Goal: Information Seeking & Learning: Find specific fact

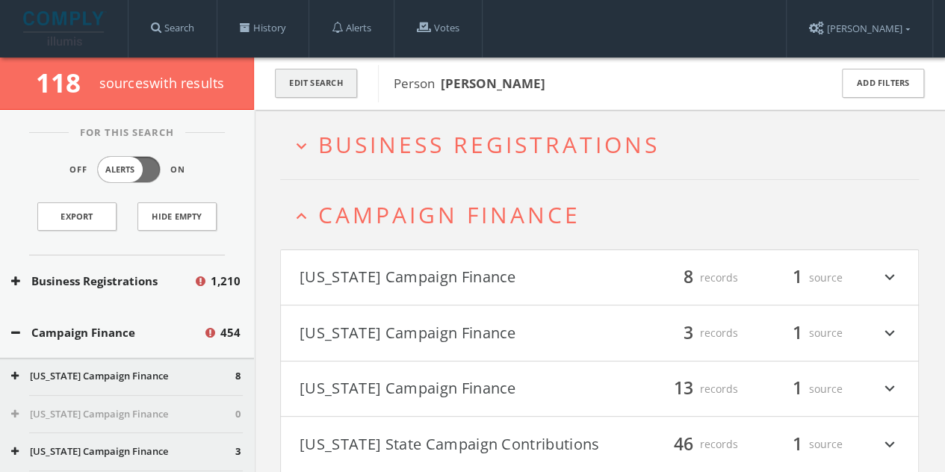
click at [299, 90] on button "Edit Search" at bounding box center [316, 83] width 82 height 29
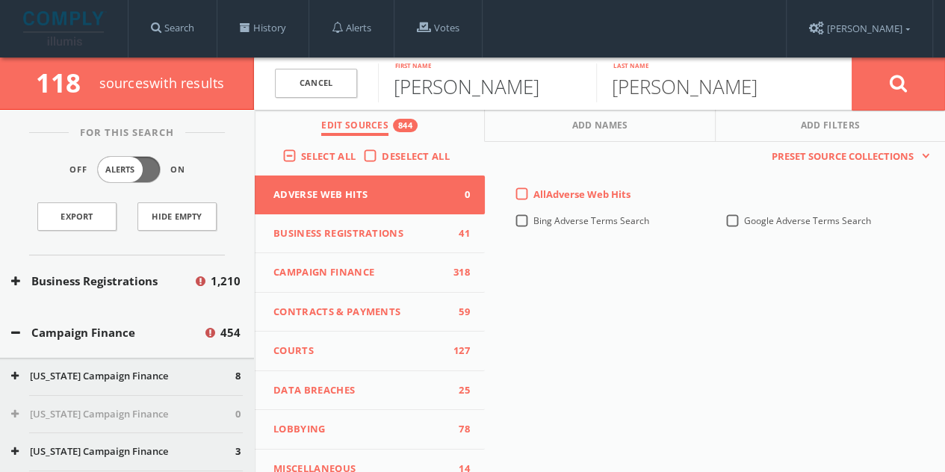
click at [441, 93] on input "[PERSON_NAME]" at bounding box center [487, 83] width 218 height 39
type input "[PERSON_NAME]"
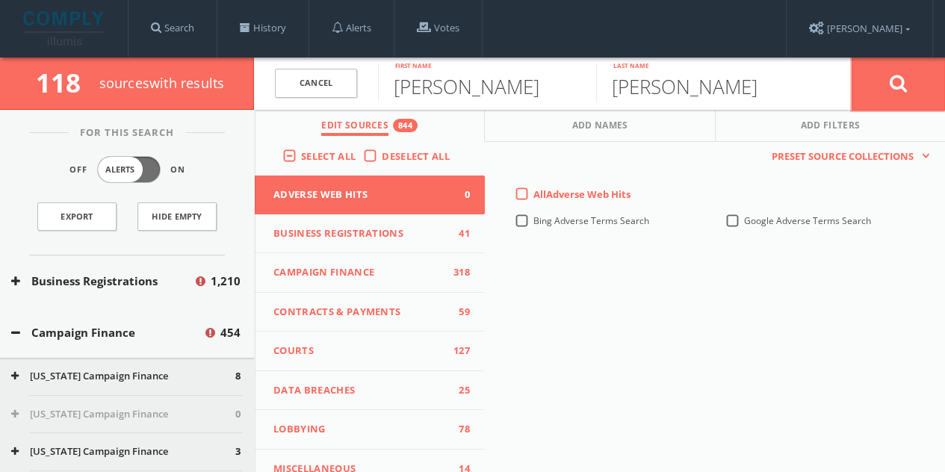
click at [852, 75] on button at bounding box center [898, 84] width 93 height 54
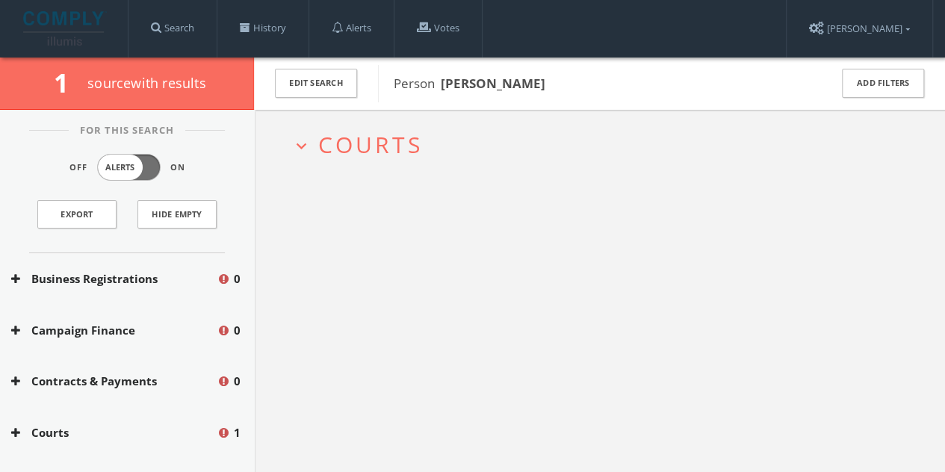
click at [406, 155] on span "Courts" at bounding box center [370, 144] width 105 height 31
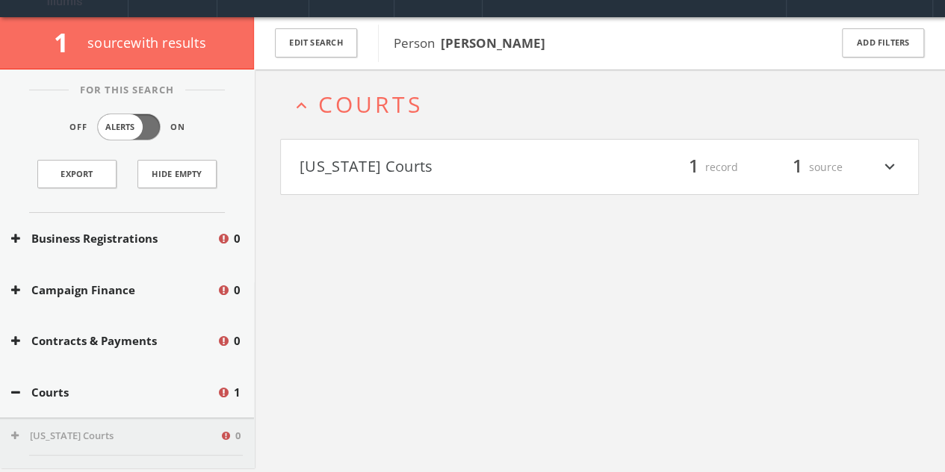
click at [406, 180] on h4 "[US_STATE] Courts filter_list 1 record 1 source expand_more" at bounding box center [599, 167] width 637 height 55
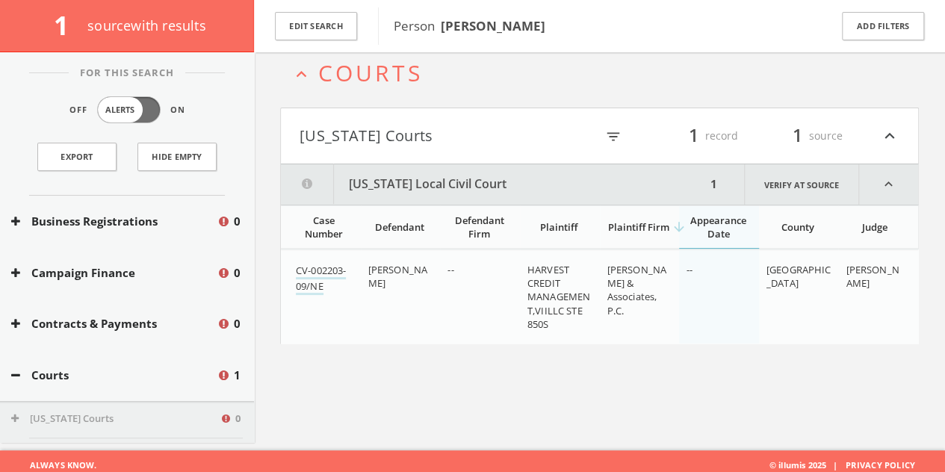
scroll to position [87, 0]
